Goal: Communication & Community: Answer question/provide support

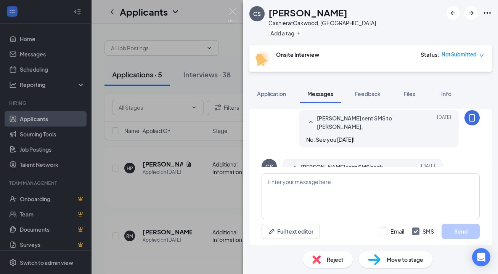
scroll to position [384, 0]
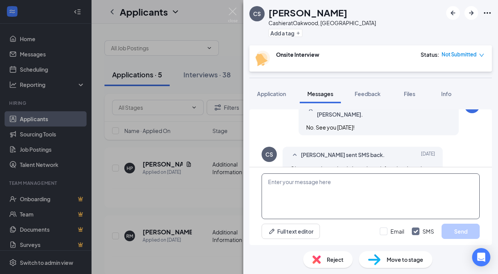
click at [284, 183] on textarea at bounding box center [371, 196] width 218 height 46
type textarea "Sorry - I just saw this."
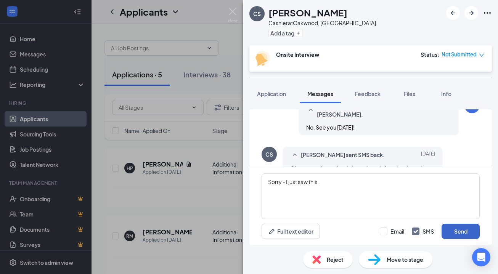
click at [460, 231] on button "Send" at bounding box center [460, 231] width 38 height 15
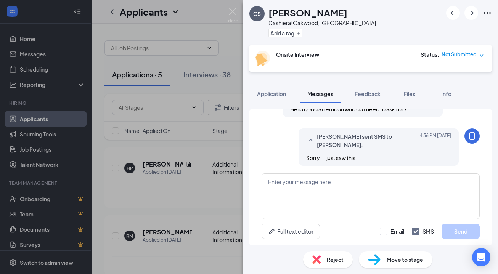
scroll to position [500, 0]
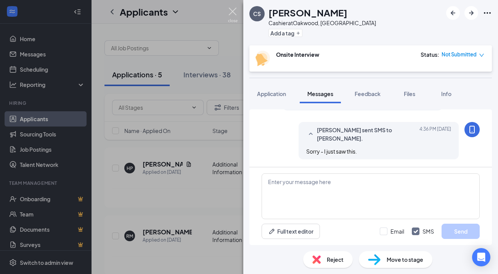
click at [231, 11] on img at bounding box center [233, 15] width 10 height 15
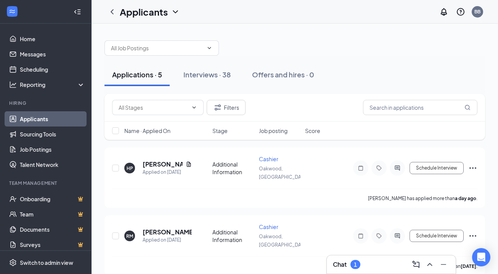
click at [342, 266] on h3 "Chat" at bounding box center [340, 264] width 14 height 8
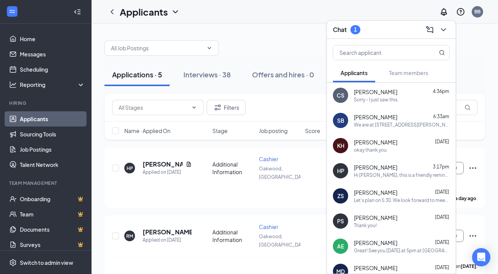
click at [374, 124] on div "We are at [STREET_ADDRESS][PERSON_NAME]." at bounding box center [402, 125] width 96 height 6
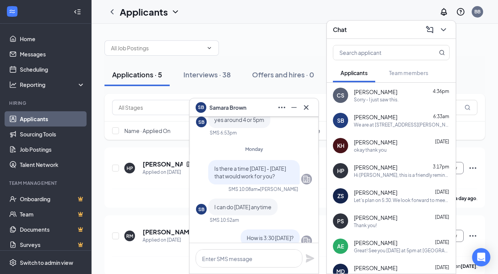
click at [271, 13] on div "Applicants BB" at bounding box center [294, 12] width 406 height 24
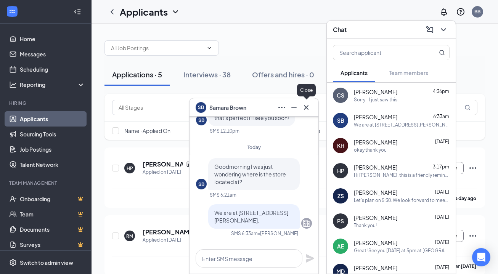
click at [306, 106] on icon "Cross" at bounding box center [306, 107] width 9 height 9
